Goal: Information Seeking & Learning: Learn about a topic

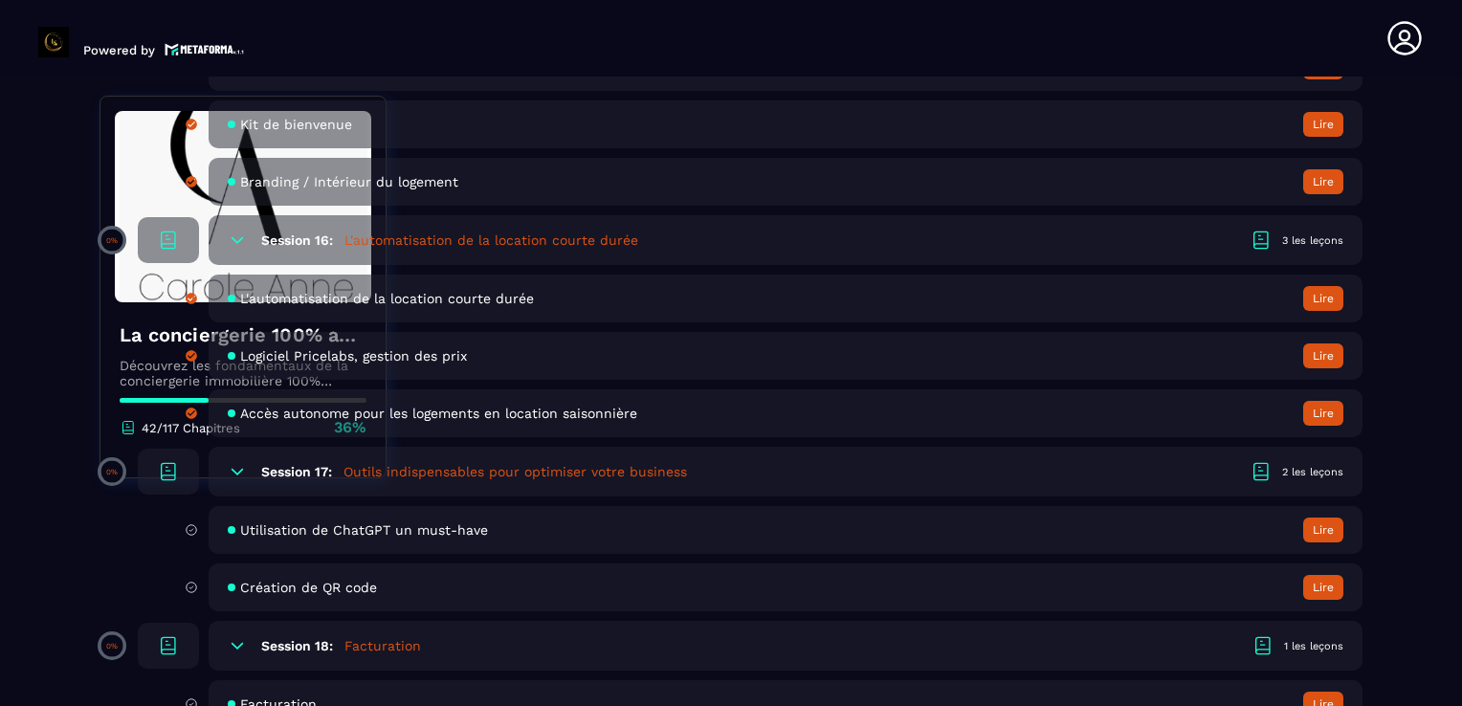
scroll to position [4018, 0]
click at [411, 540] on span "Utilisation de ChatGPT un must-have" at bounding box center [364, 531] width 248 height 15
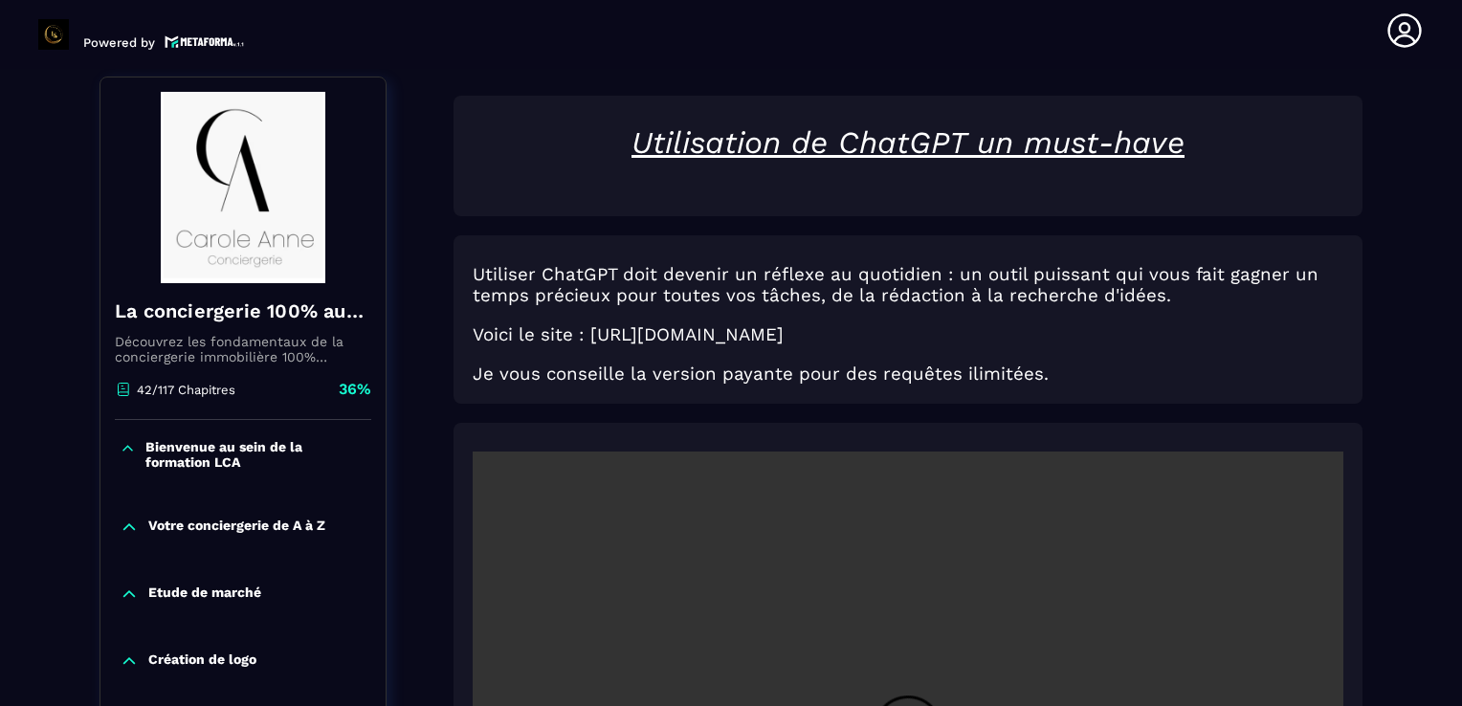
scroll to position [199, 0]
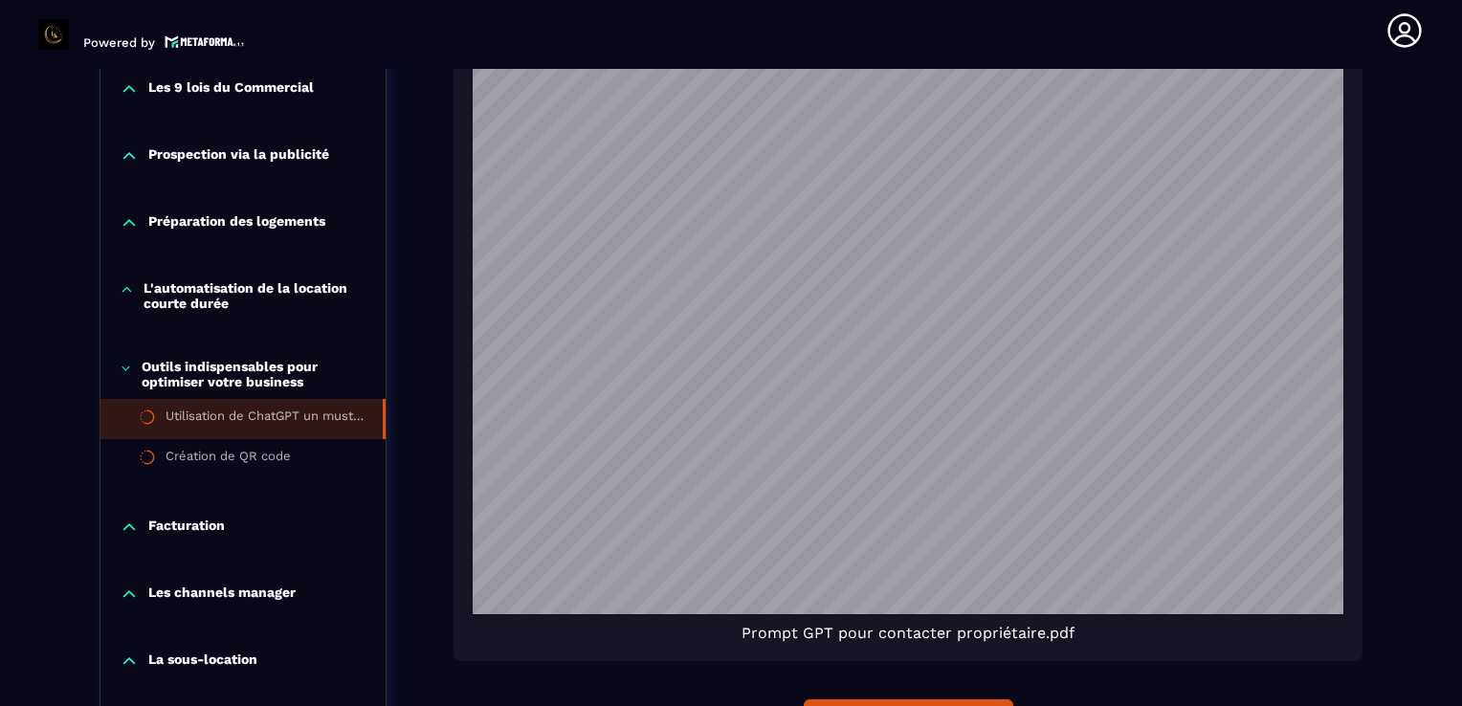
scroll to position [1462, 0]
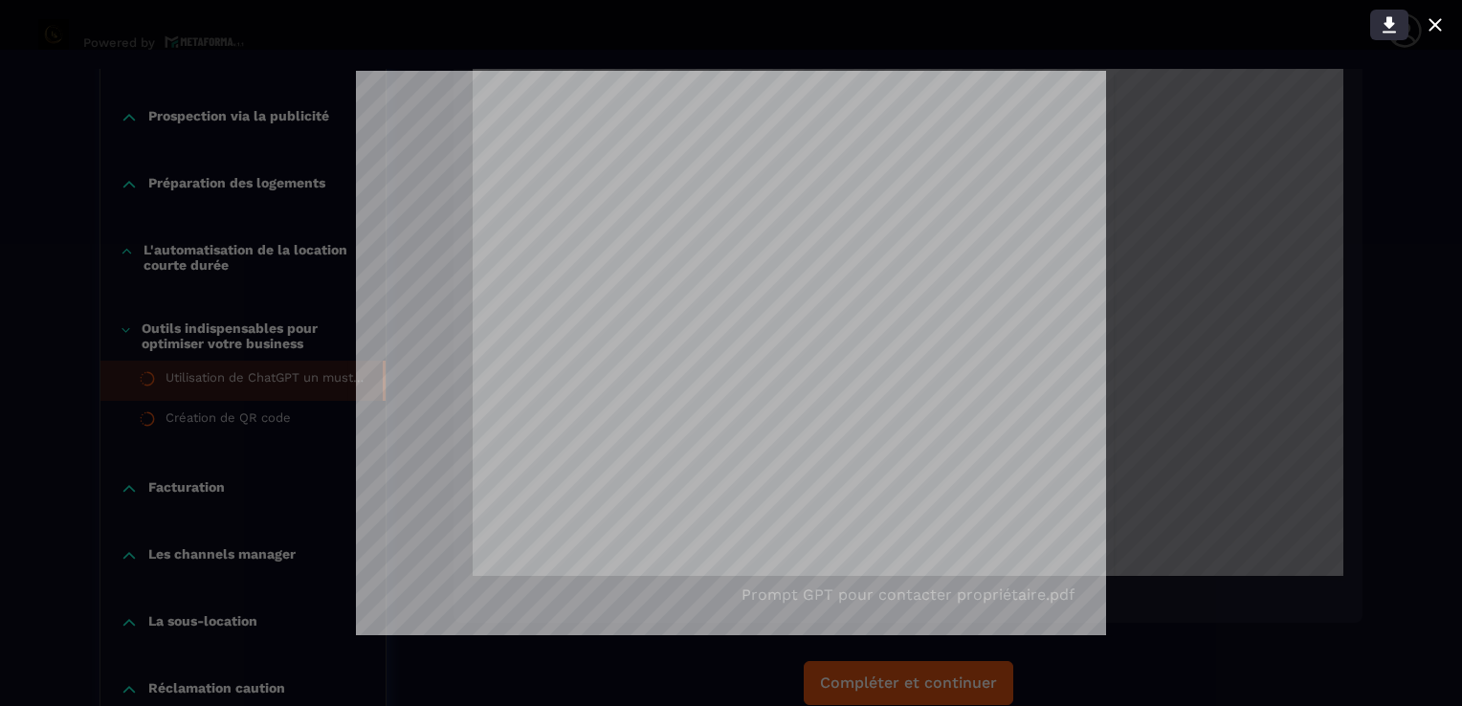
click at [1389, 21] on icon at bounding box center [1388, 25] width 13 height 16
click at [1426, 132] on div at bounding box center [731, 353] width 1462 height 706
click at [1433, 18] on icon at bounding box center [1435, 24] width 23 height 23
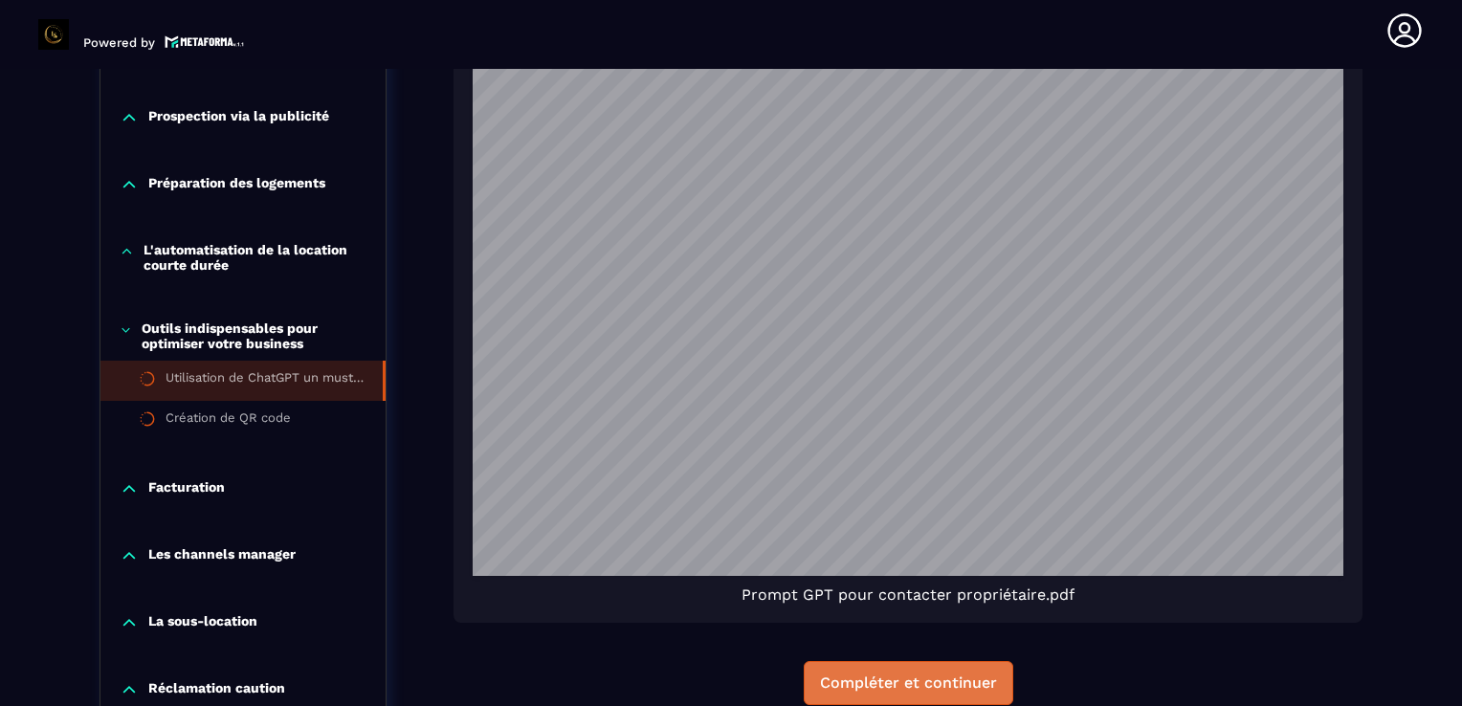
click at [930, 672] on button "Compléter et continuer" at bounding box center [909, 683] width 210 height 44
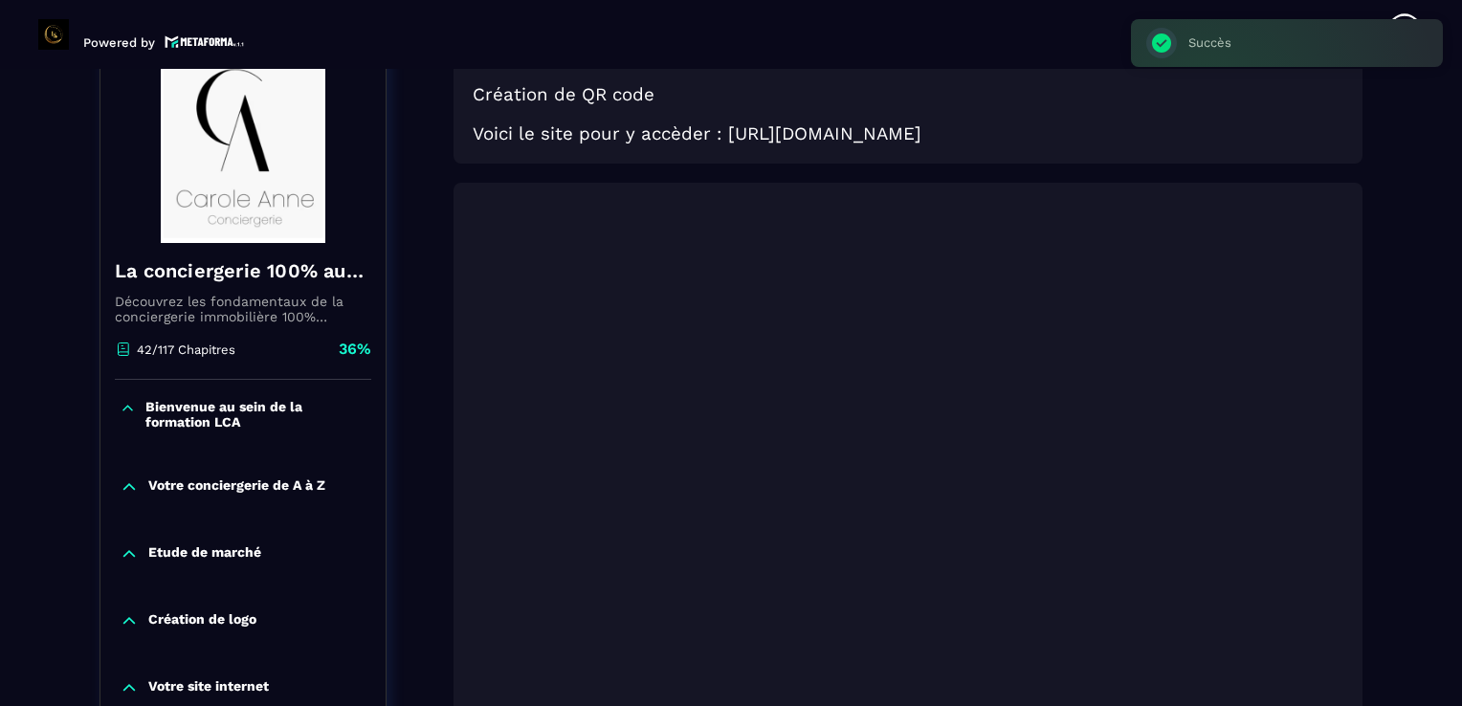
scroll to position [199, 0]
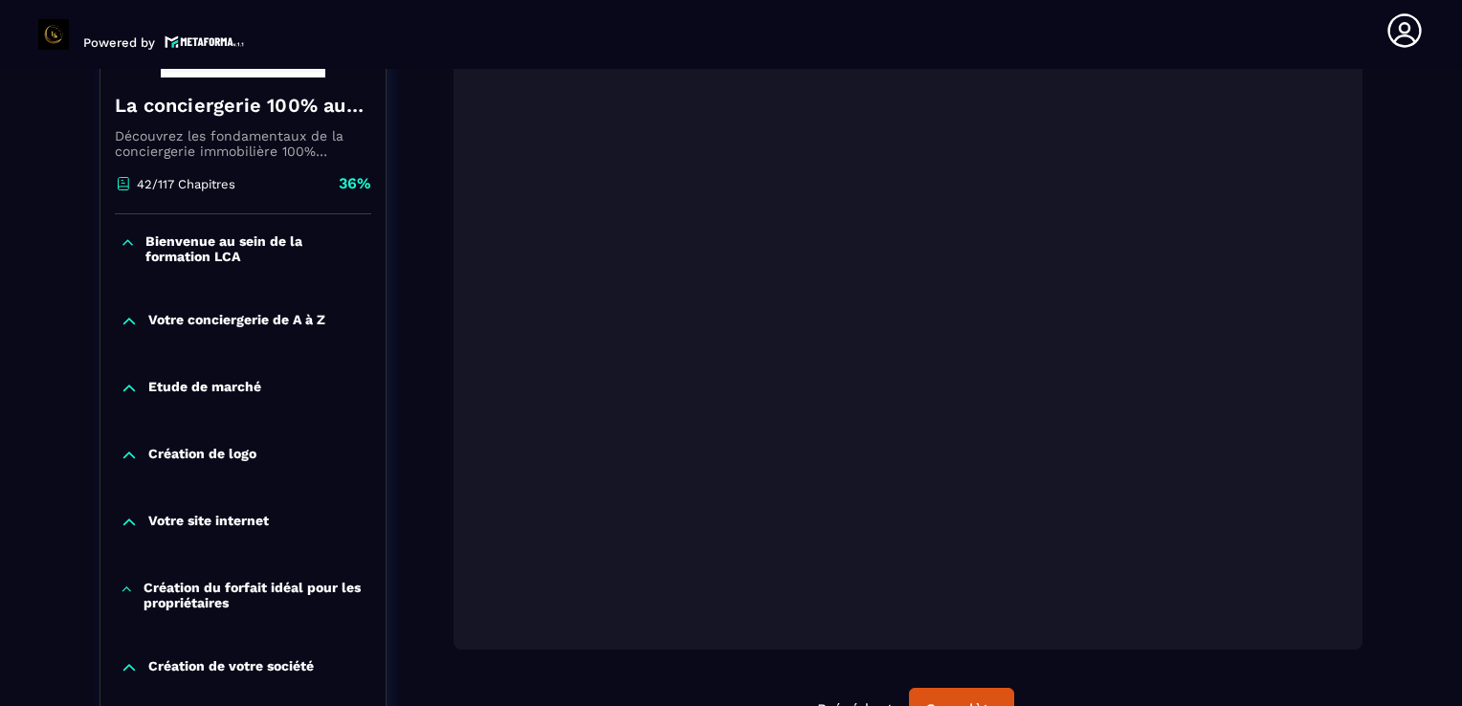
scroll to position [429, 0]
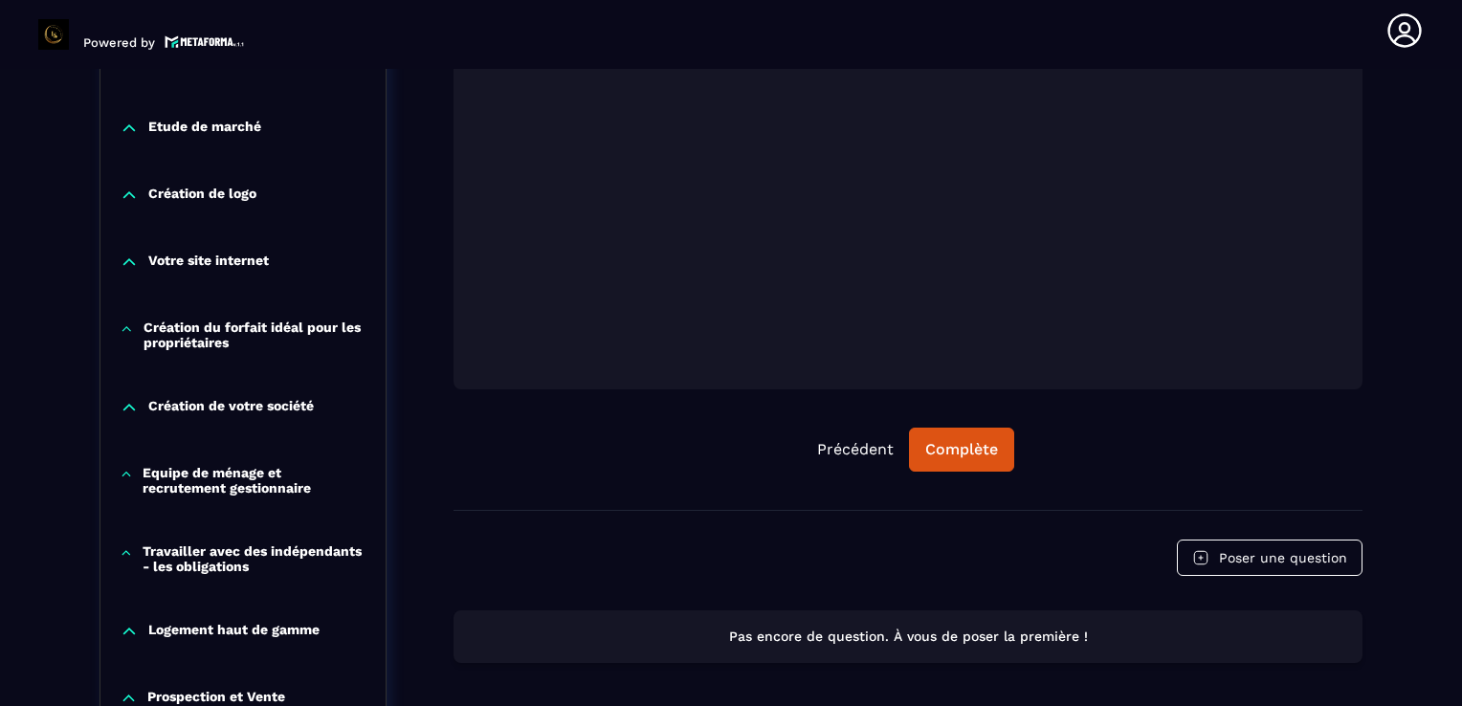
scroll to position [696, 0]
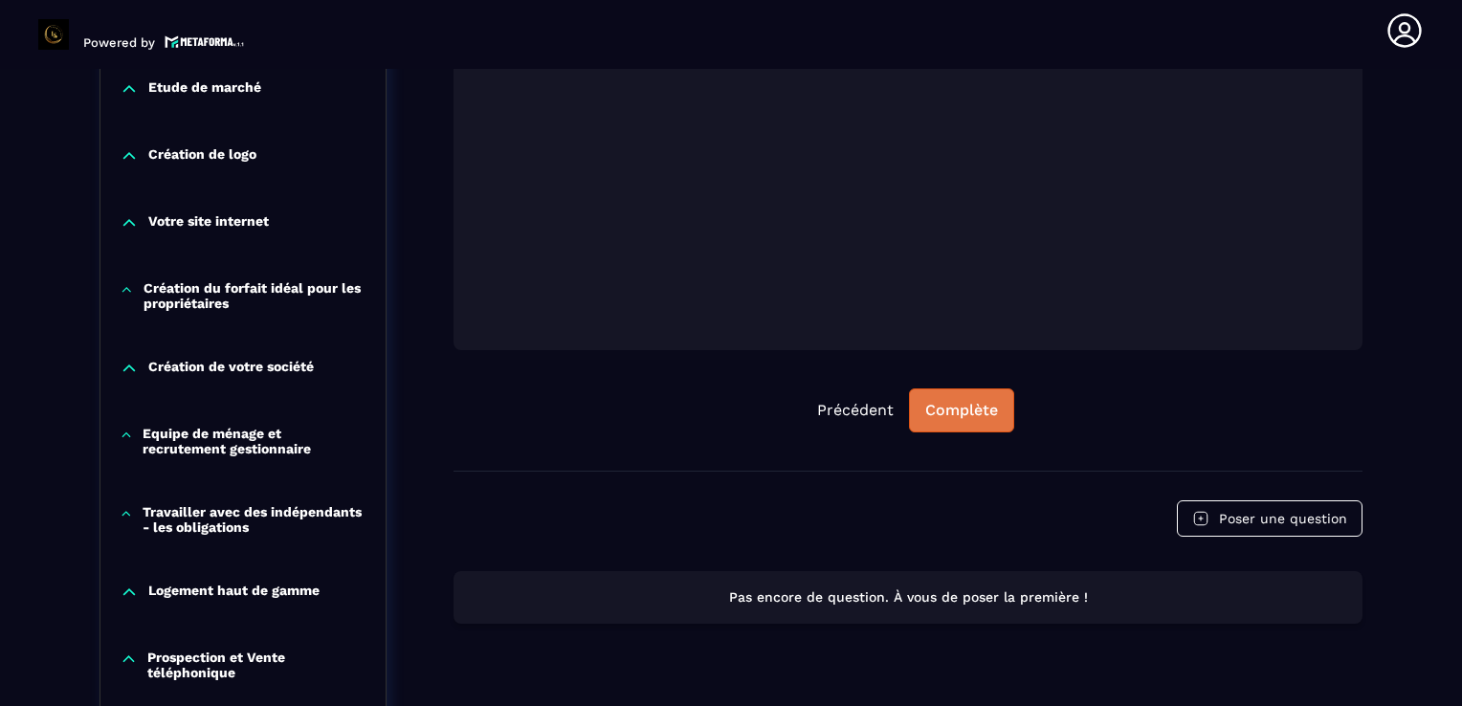
click at [980, 419] on div "Complète" at bounding box center [961, 410] width 73 height 19
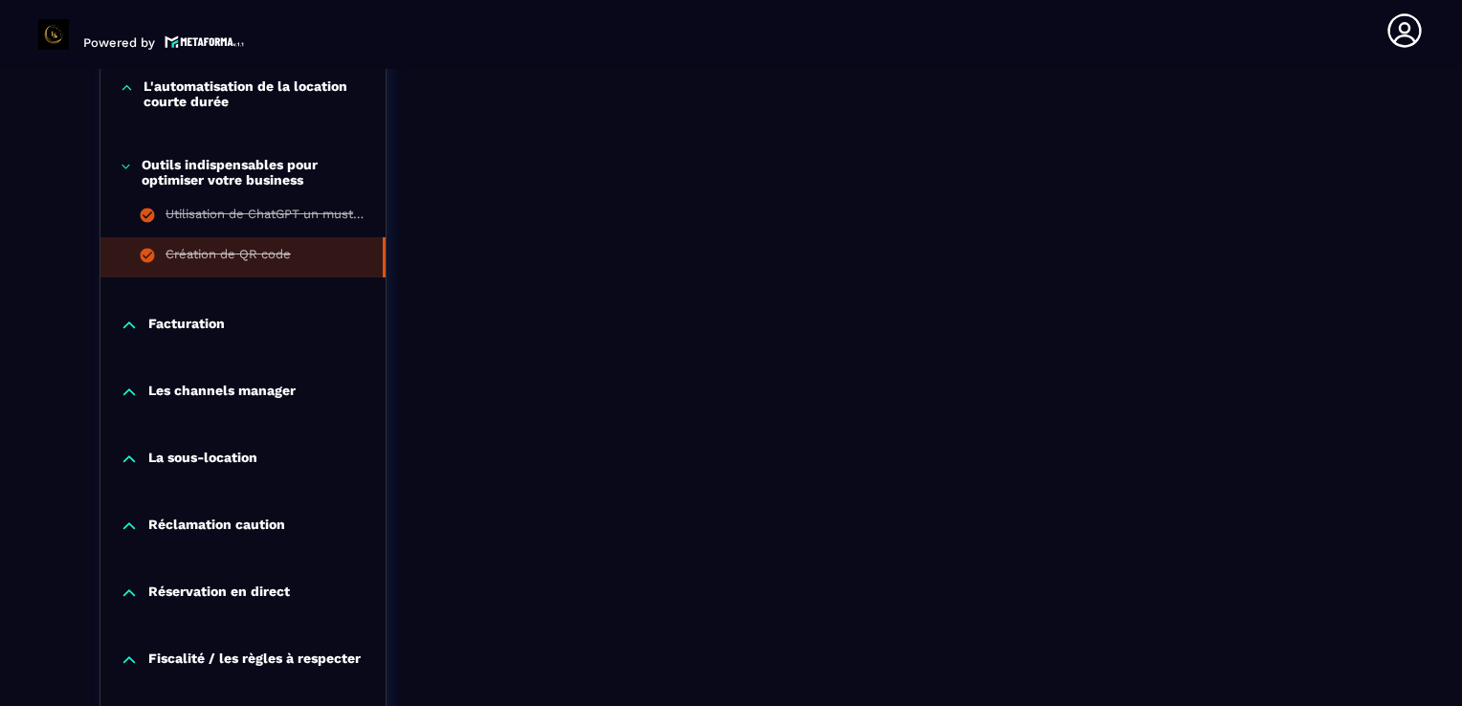
scroll to position [1653, 0]
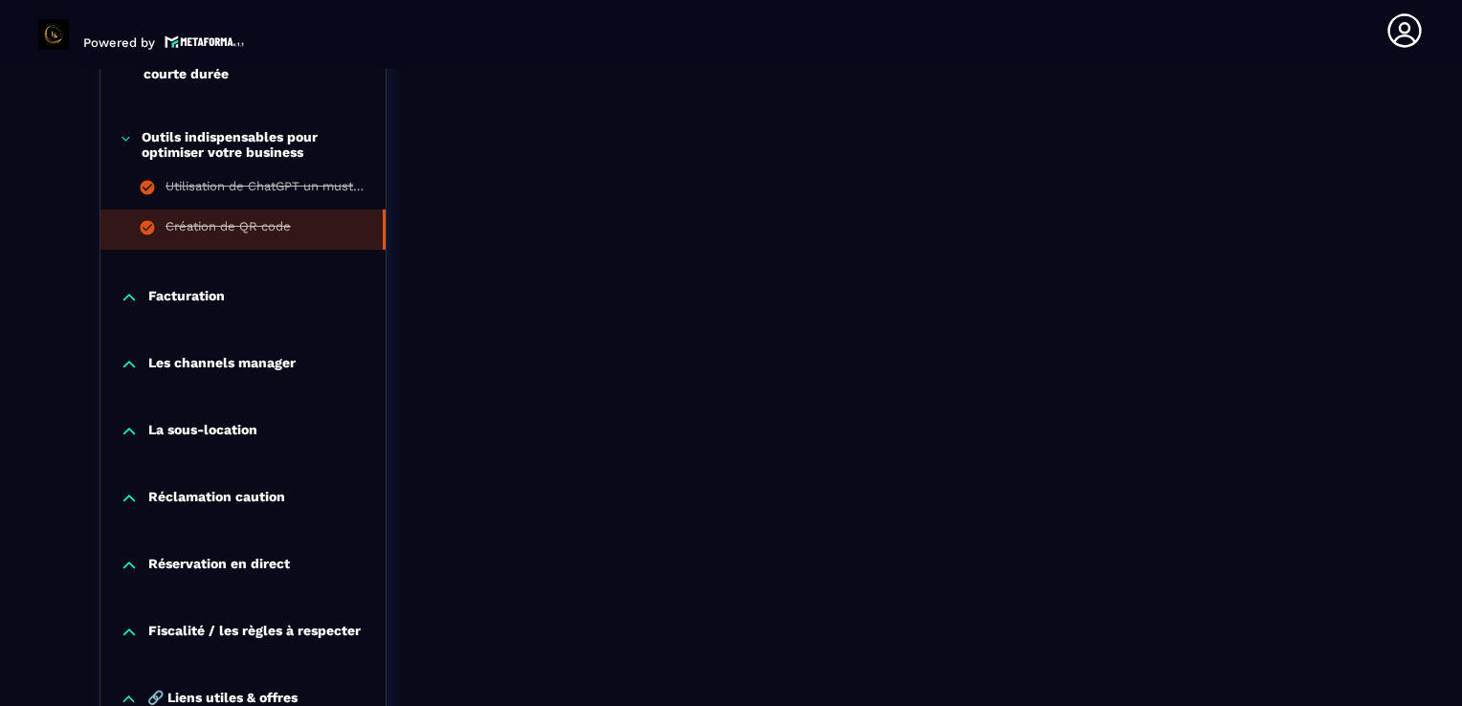
click at [166, 298] on p "Facturation" at bounding box center [186, 297] width 77 height 19
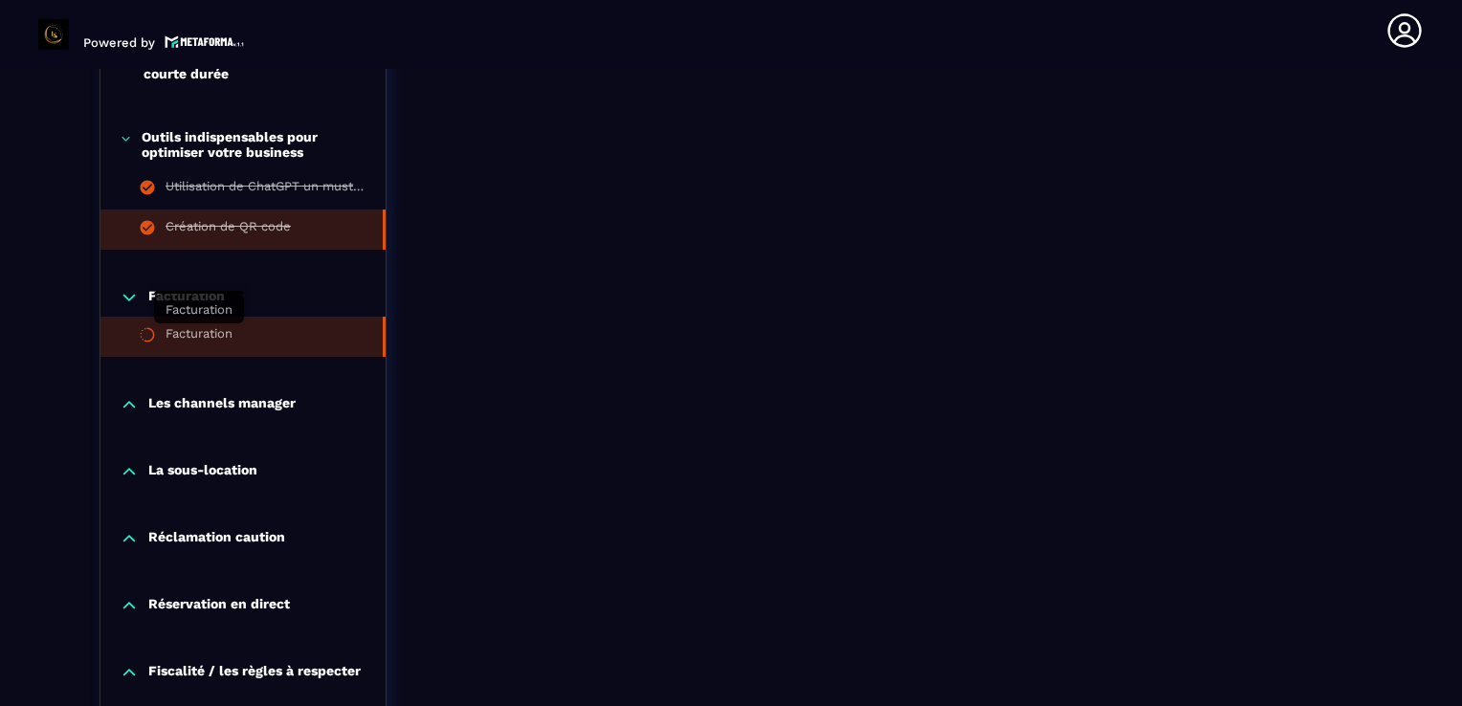
click at [198, 343] on div "Facturation" at bounding box center [199, 336] width 67 height 21
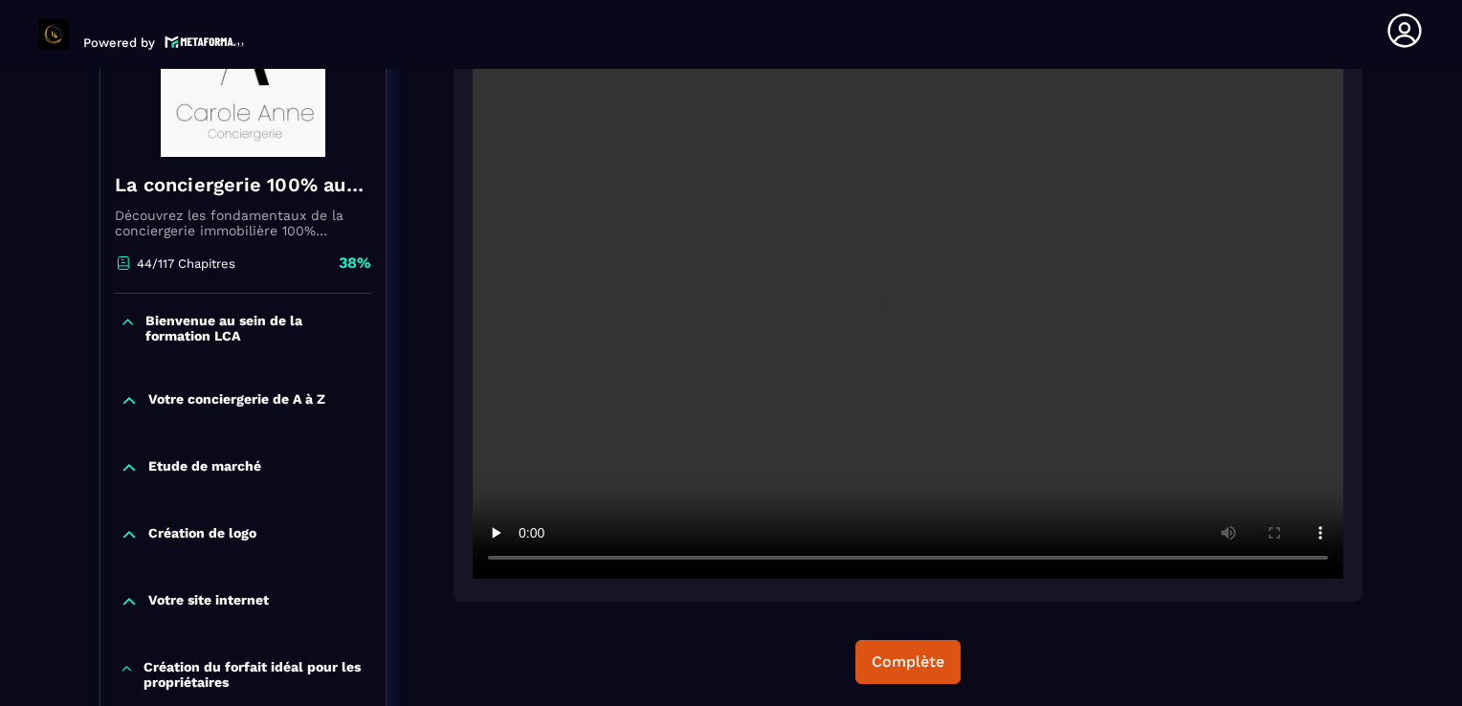
scroll to position [314, 0]
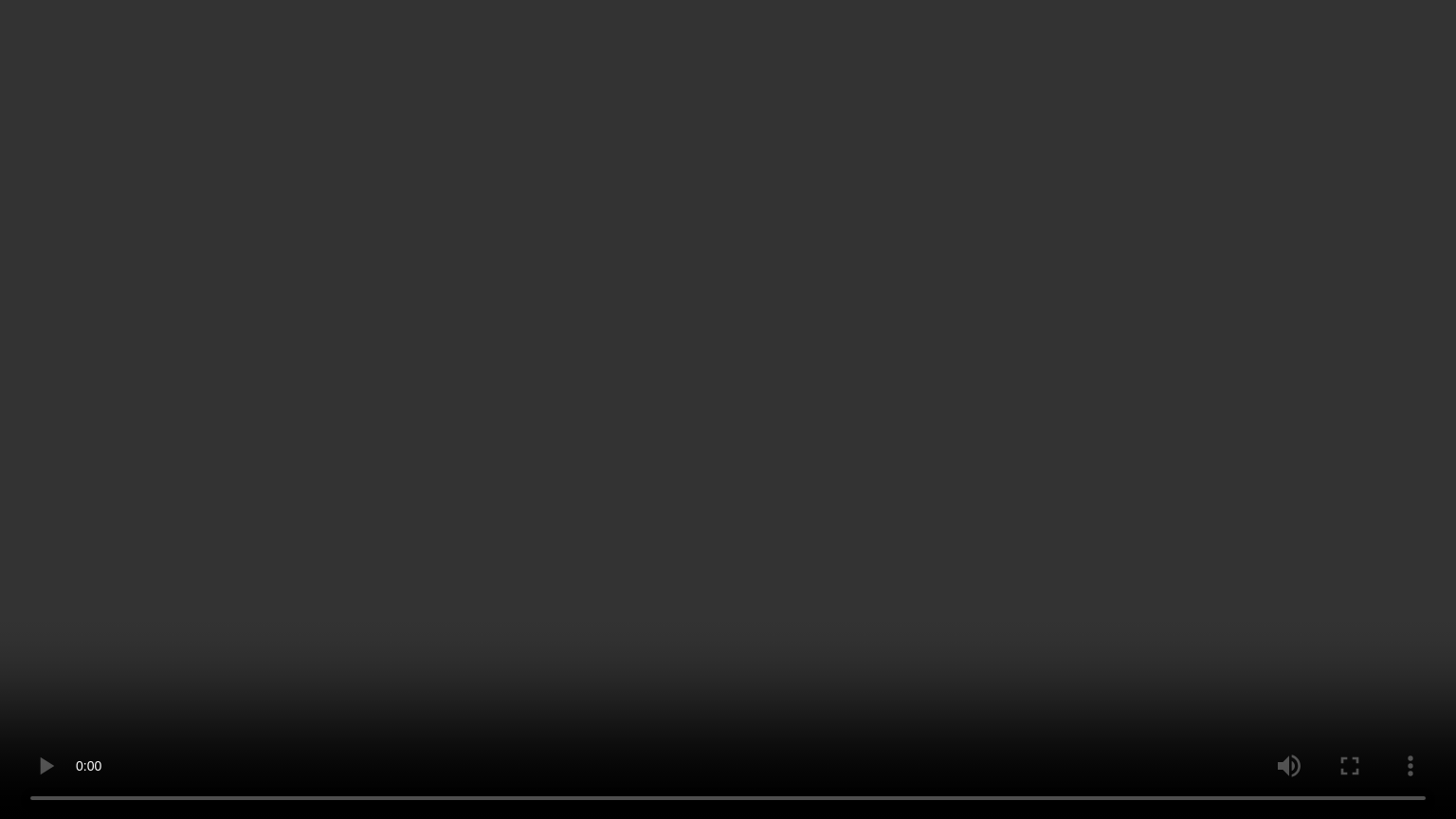
click at [1090, 624] on video at bounding box center [728, 409] width 1456 height 819
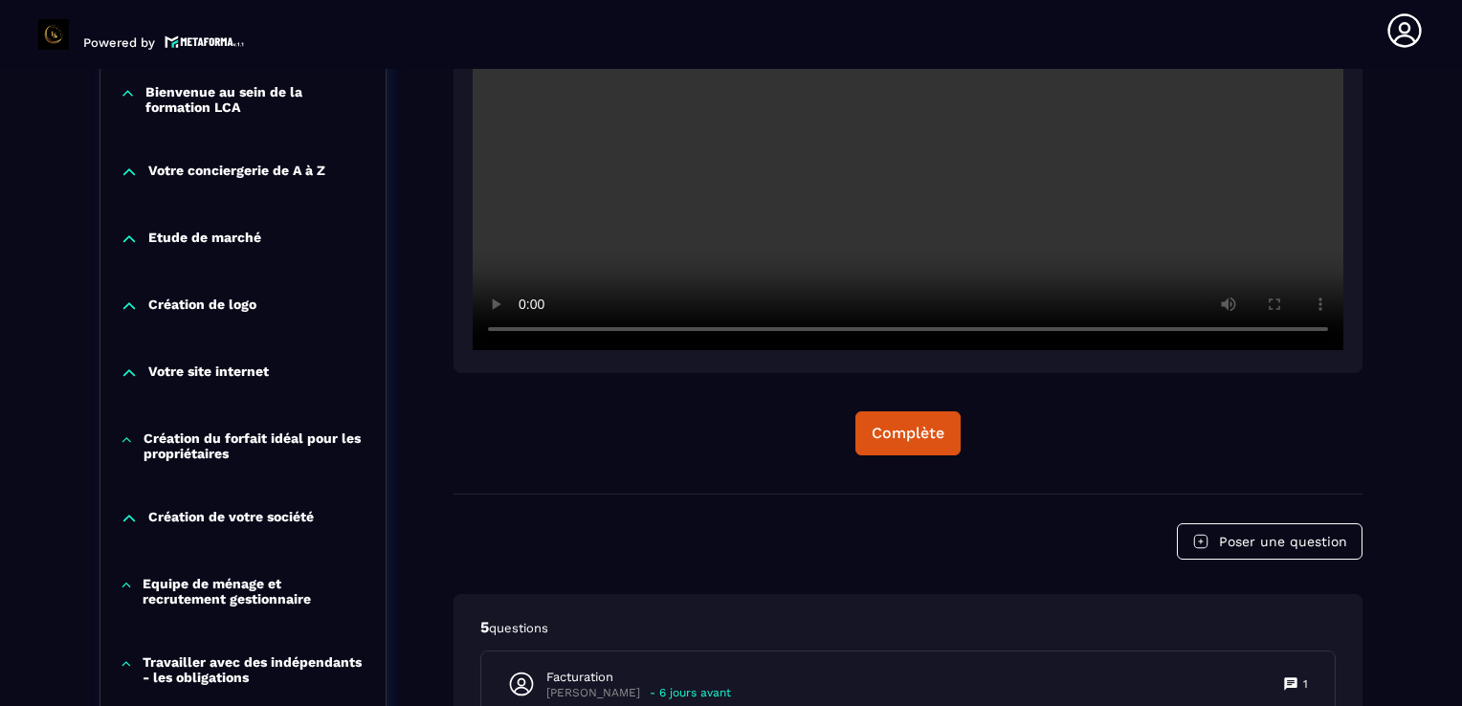
scroll to position [543, 0]
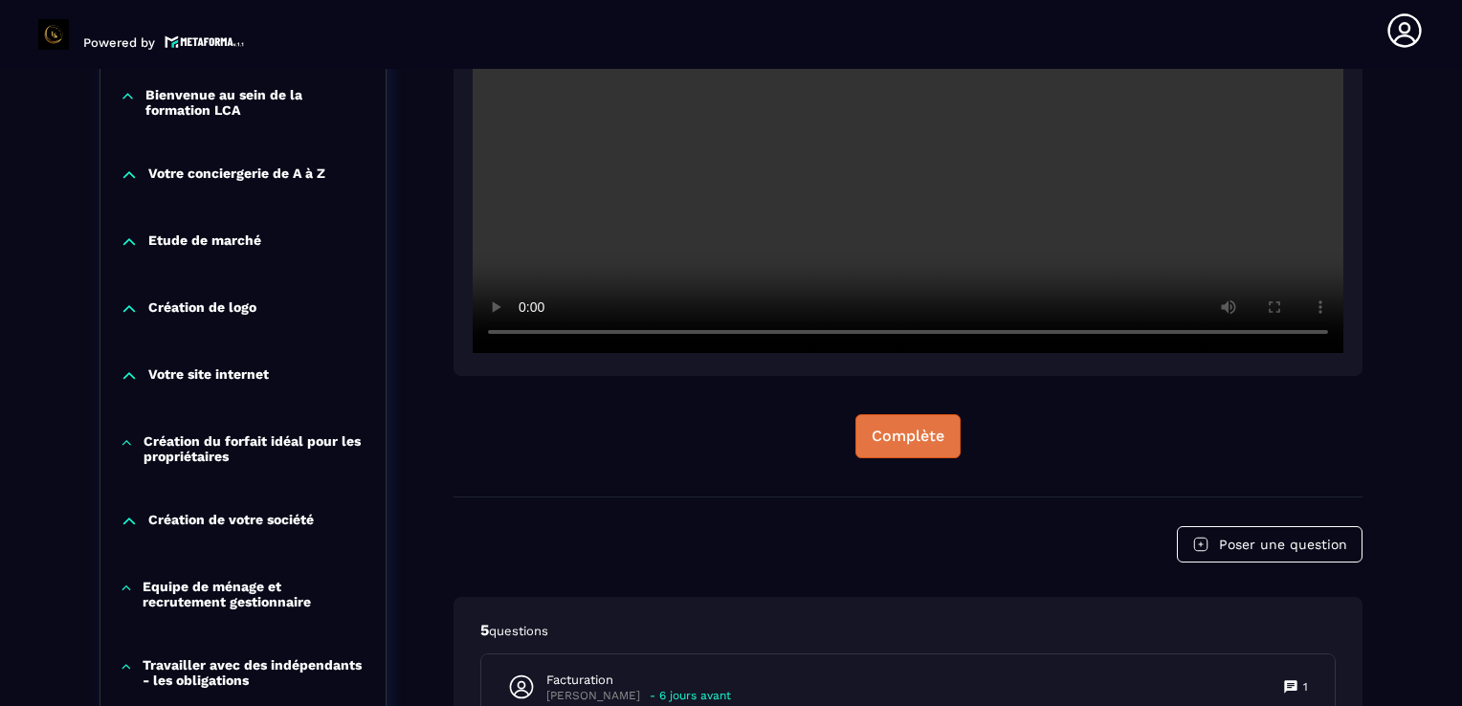
click at [949, 439] on button "Complète" at bounding box center [907, 436] width 105 height 44
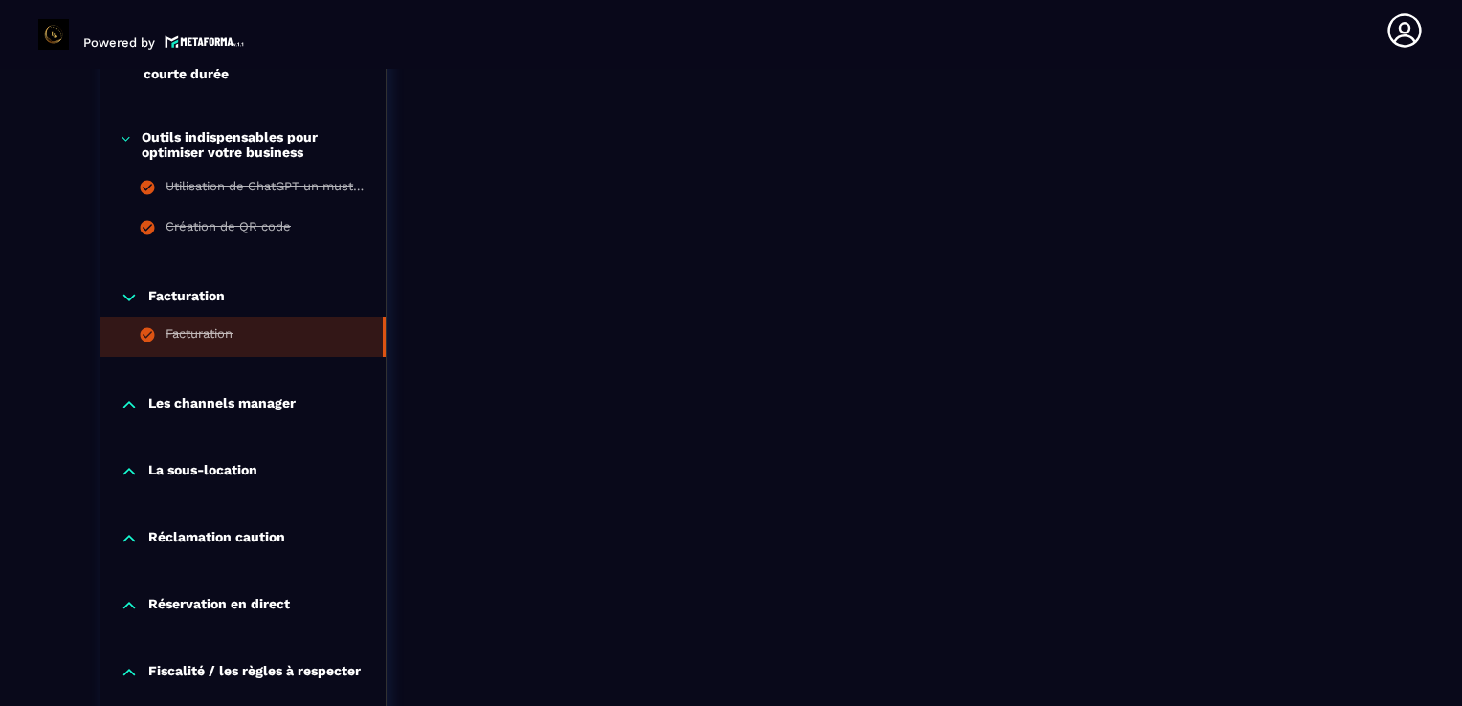
scroll to position [1691, 0]
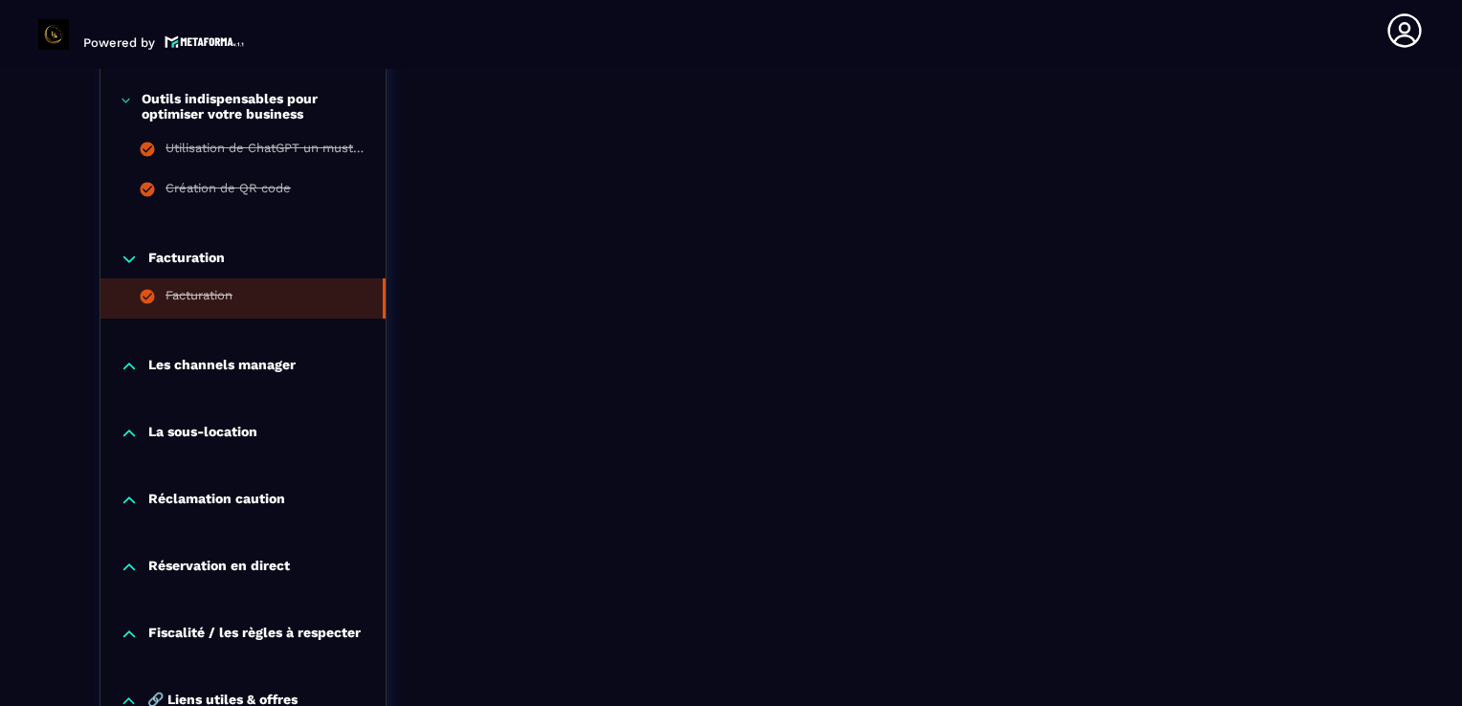
click at [230, 362] on p "Les channels manager" at bounding box center [221, 366] width 147 height 19
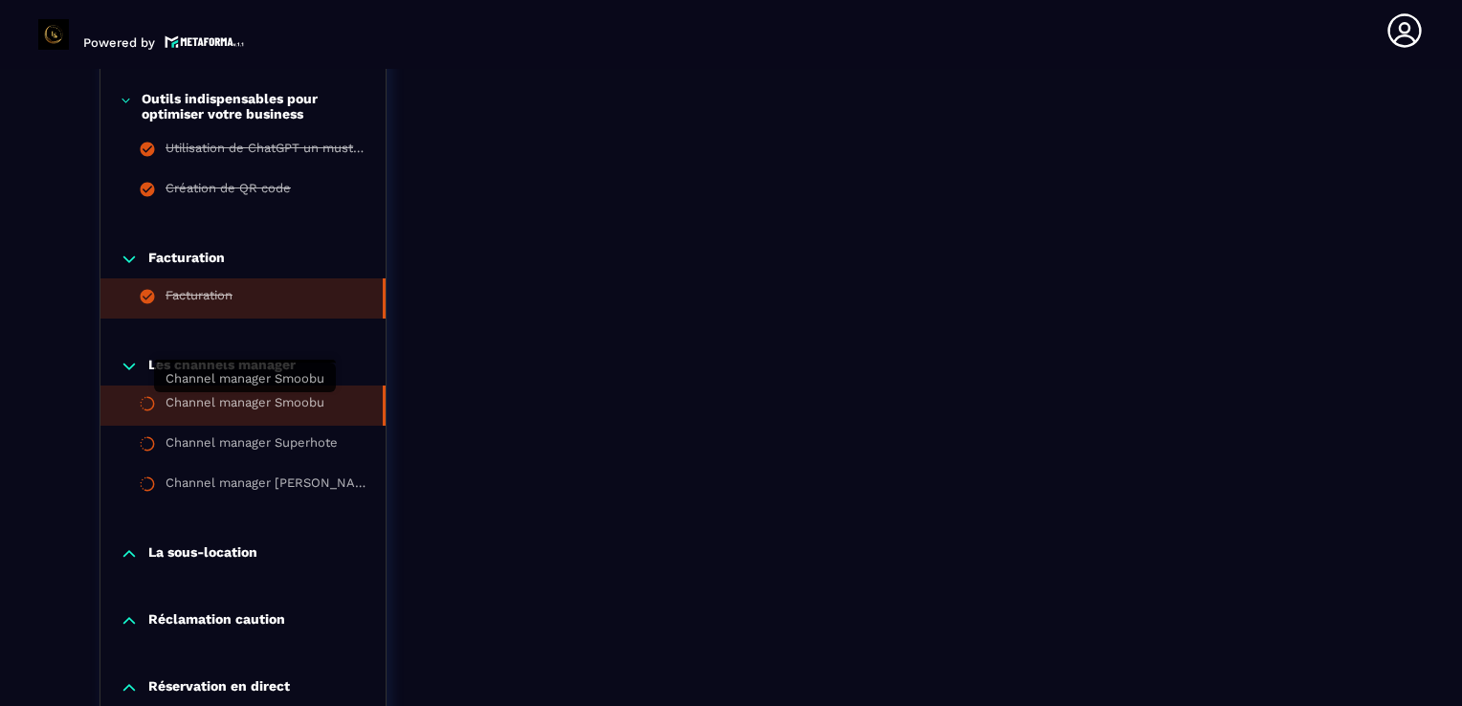
click at [298, 398] on div "Channel manager Smoobu" at bounding box center [245, 405] width 159 height 21
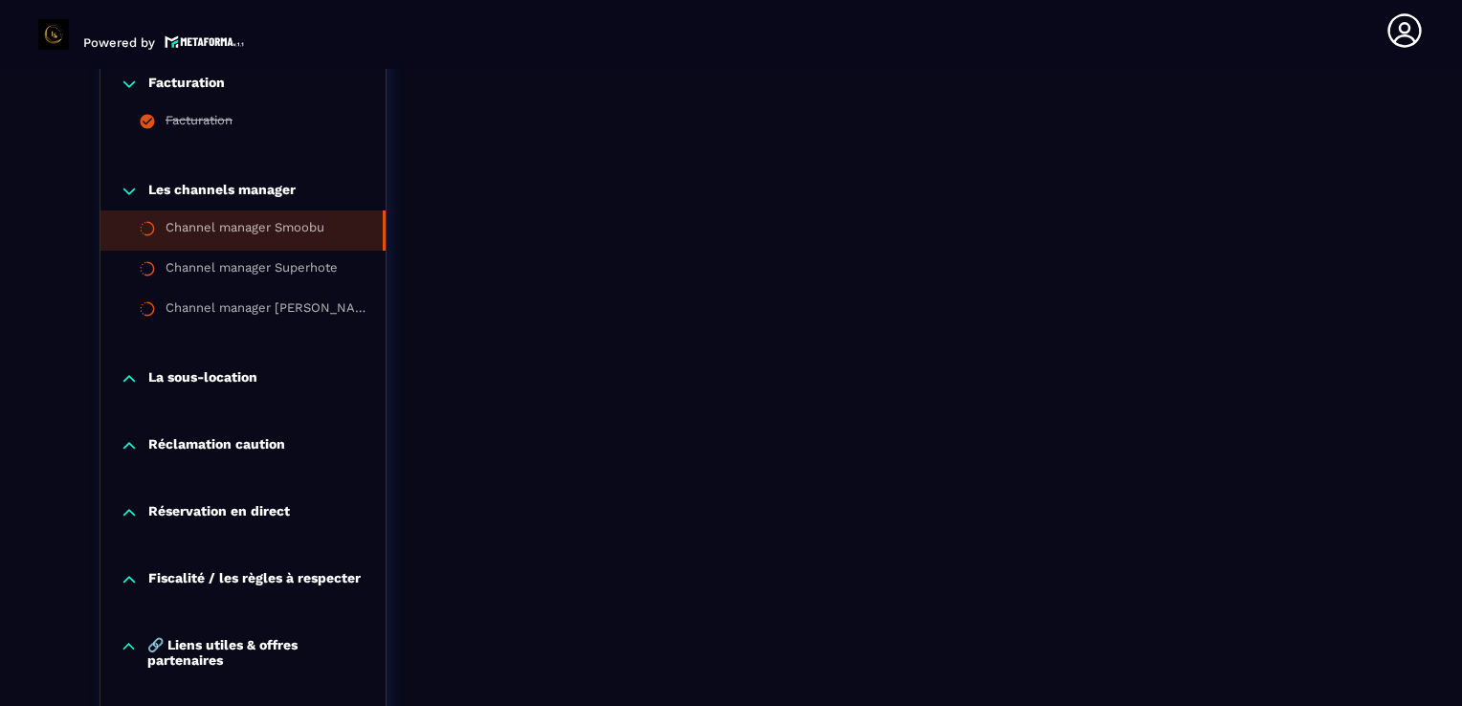
scroll to position [1883, 0]
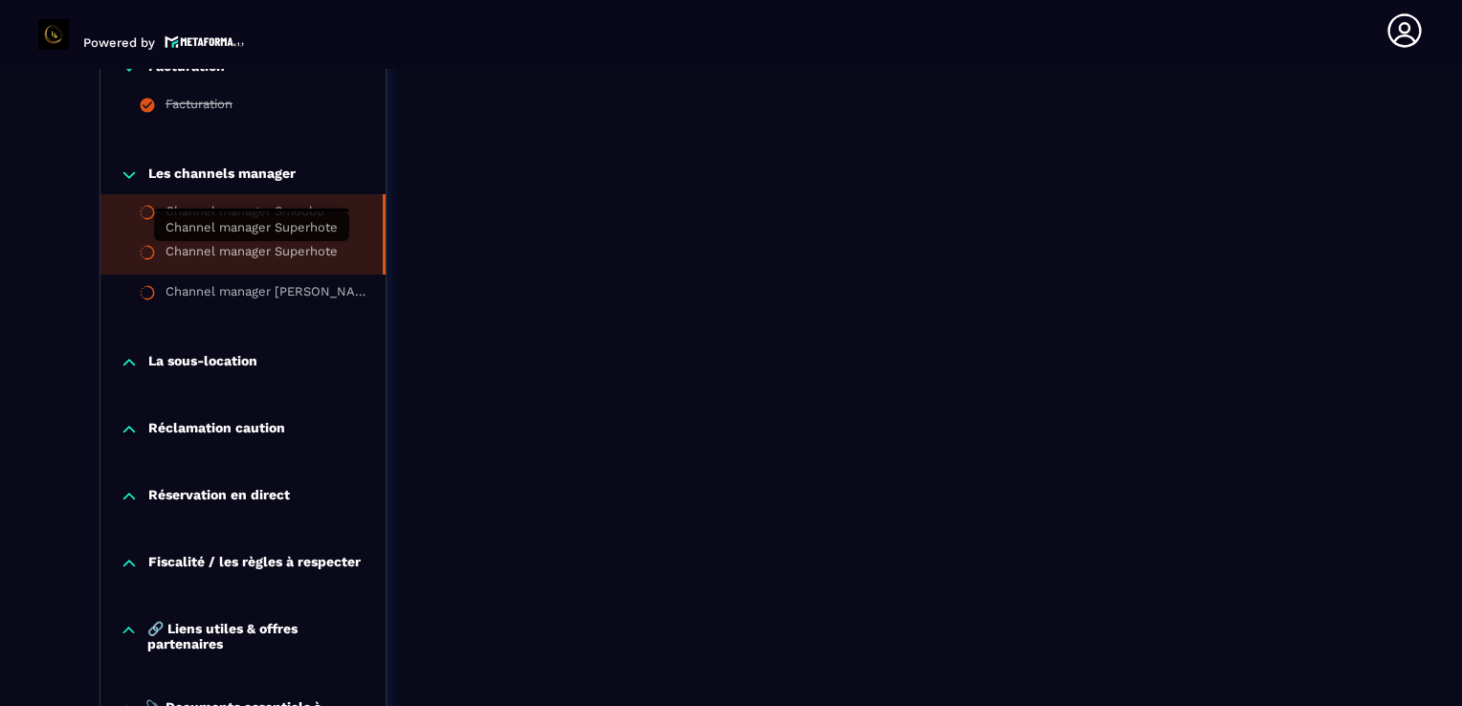
click at [286, 253] on div "Channel manager Superhote" at bounding box center [252, 254] width 172 height 21
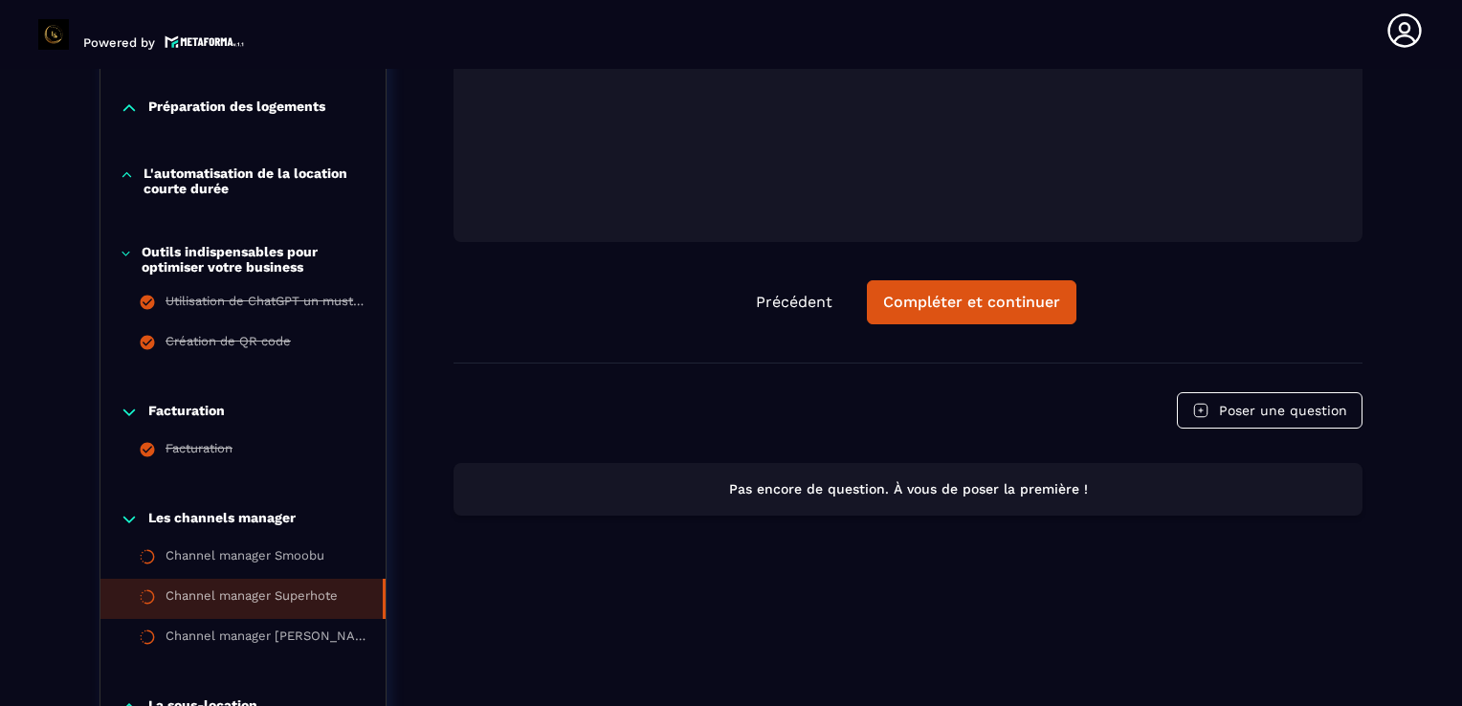
scroll to position [1500, 0]
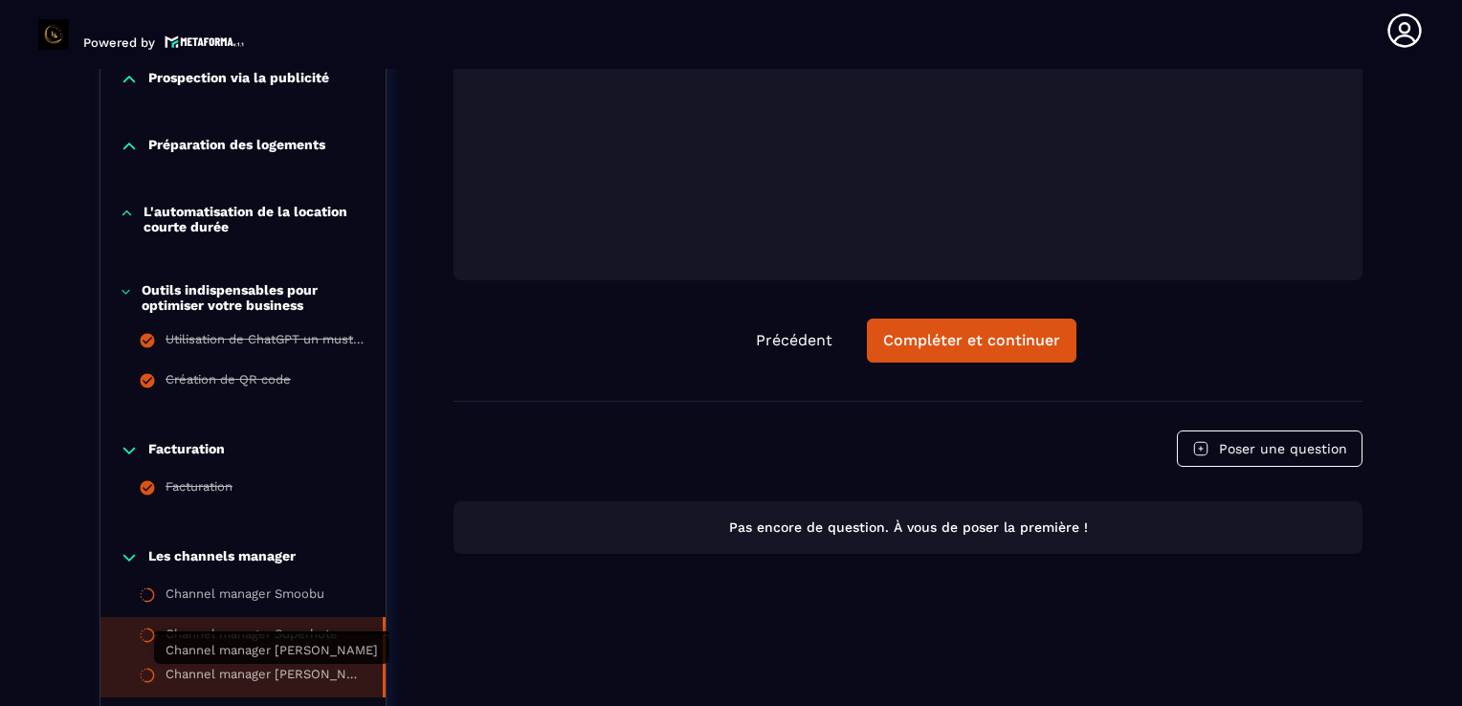
click at [200, 675] on div "Channel manager [PERSON_NAME]" at bounding box center [265, 677] width 198 height 21
